Goal: Information Seeking & Learning: Find specific fact

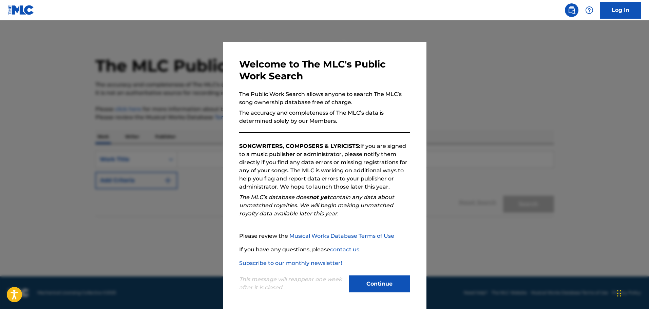
click at [386, 282] on button "Continue" at bounding box center [379, 283] width 61 height 17
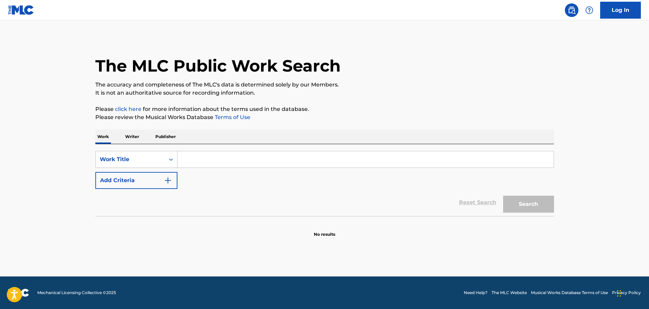
click at [229, 158] on input "Search Form" at bounding box center [365, 159] width 376 height 16
paste input "Algo De Ti"
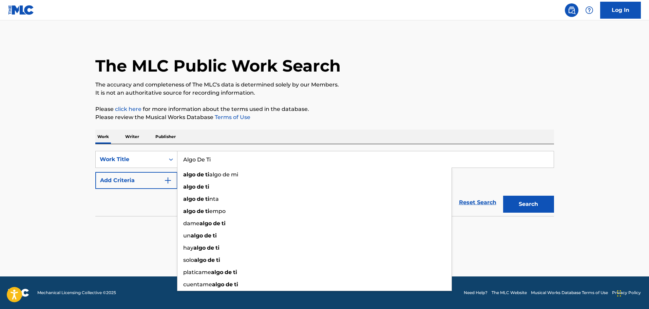
type input "Algo De Ti"
click at [167, 180] on img "Search Form" at bounding box center [168, 180] width 8 height 8
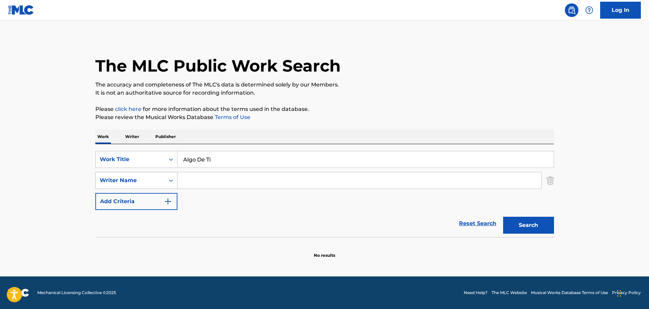
click at [164, 185] on div "Writer Name" at bounding box center [130, 180] width 69 height 13
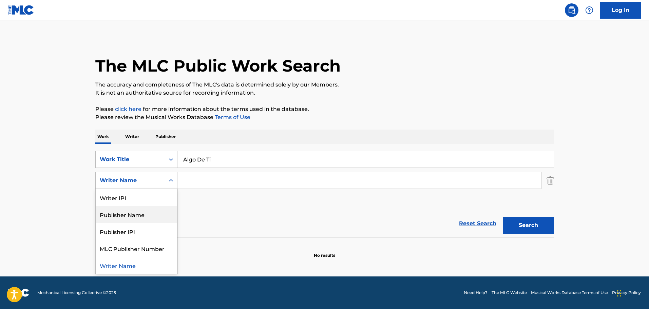
drag, startPoint x: 198, startPoint y: 180, endPoint x: 222, endPoint y: 180, distance: 24.4
click at [203, 180] on input "Search Form" at bounding box center [359, 180] width 364 height 16
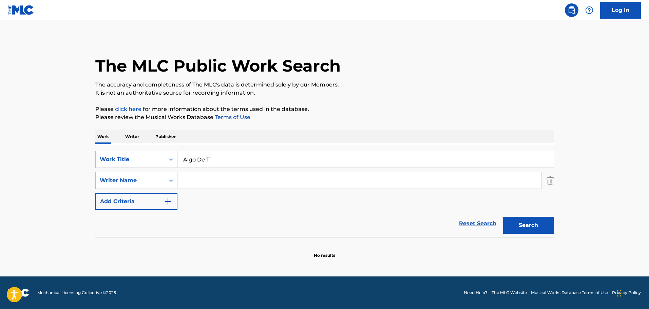
click at [550, 181] on img "Search Form" at bounding box center [549, 180] width 7 height 17
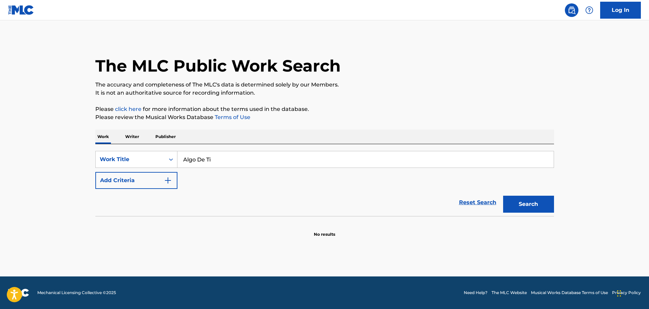
click at [542, 202] on button "Search" at bounding box center [528, 204] width 51 height 17
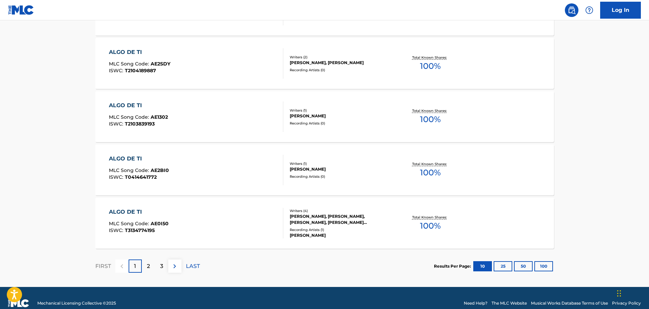
scroll to position [521, 0]
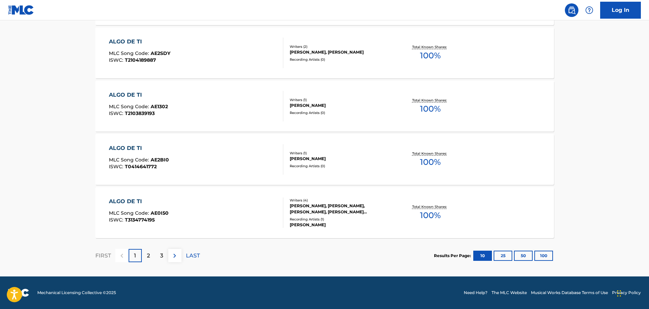
click at [541, 255] on button "100" at bounding box center [543, 256] width 19 height 10
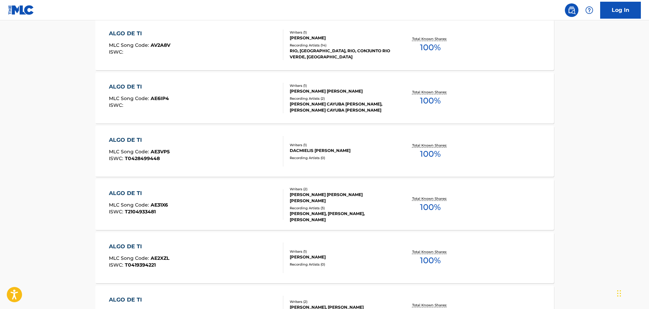
scroll to position [2238, 0]
